Goal: Information Seeking & Learning: Find specific fact

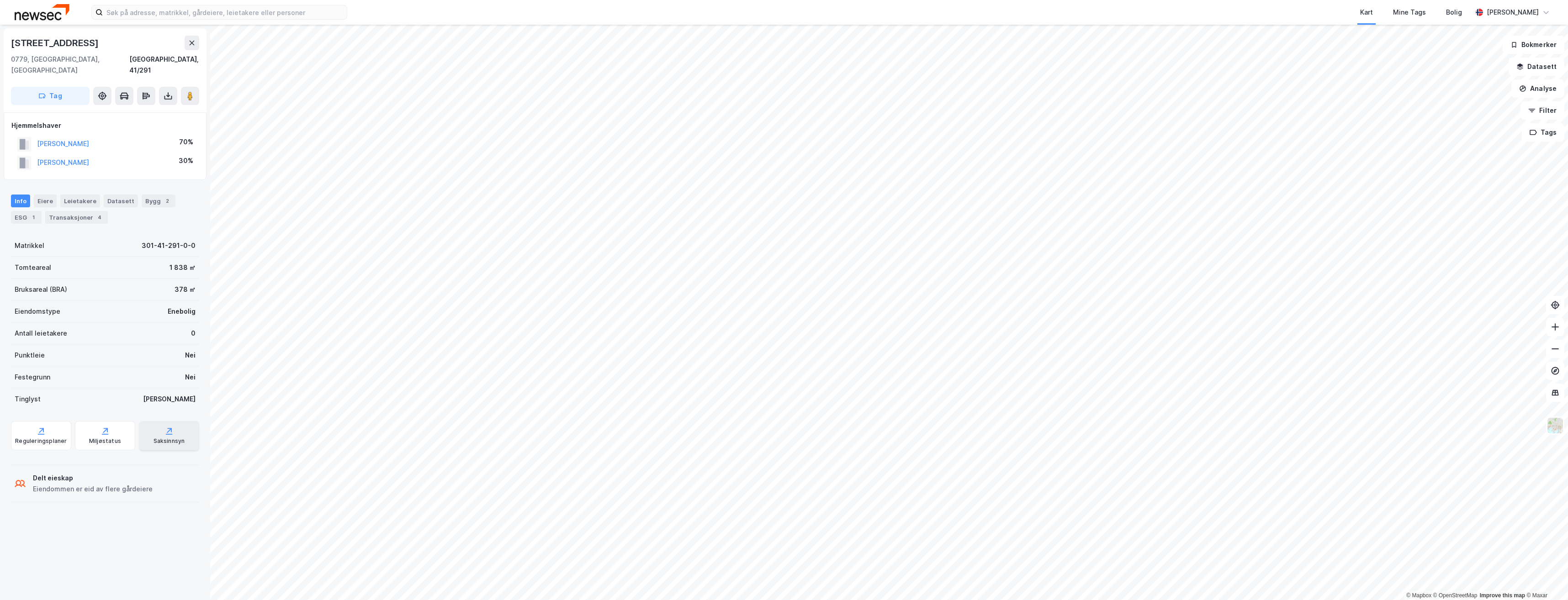
click at [158, 421] on div "Saksinnsyn" at bounding box center [169, 436] width 60 height 29
